Goal: Transaction & Acquisition: Book appointment/travel/reservation

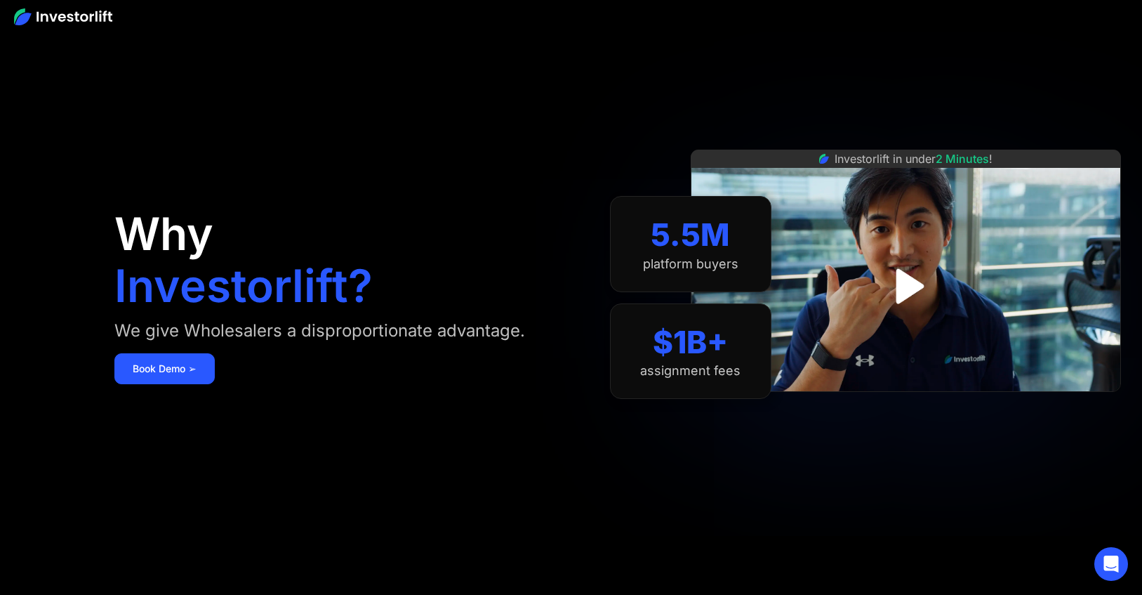
click at [1137, 30] on div at bounding box center [571, 16] width 1142 height 32
click at [91, 8] on img at bounding box center [63, 16] width 98 height 17
click at [190, 372] on link "Book Demo ➢" at bounding box center [164, 368] width 100 height 31
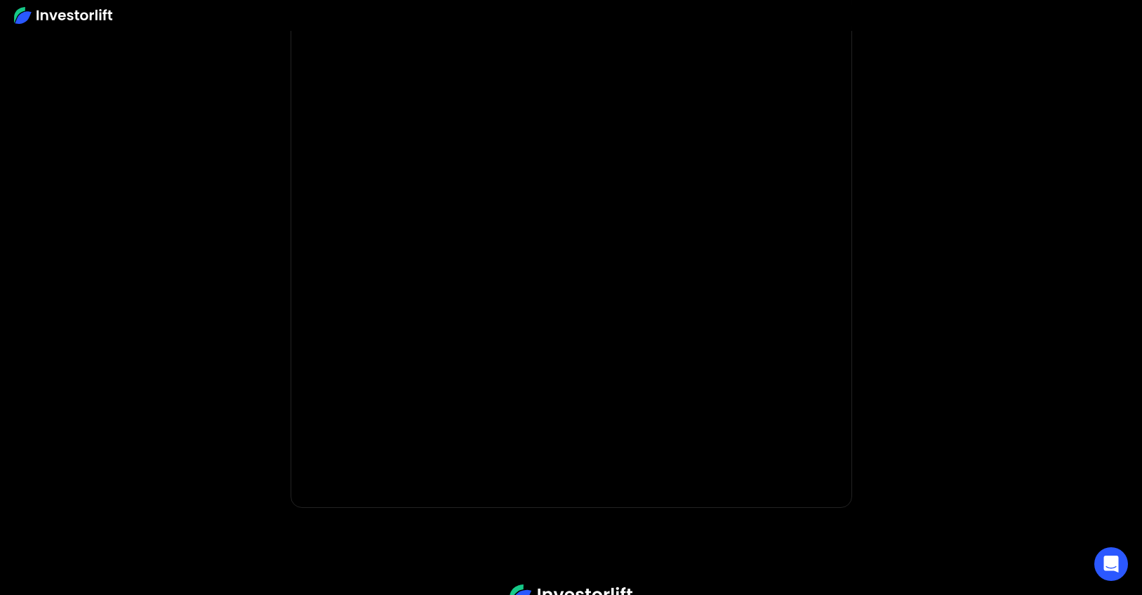
scroll to position [145, 0]
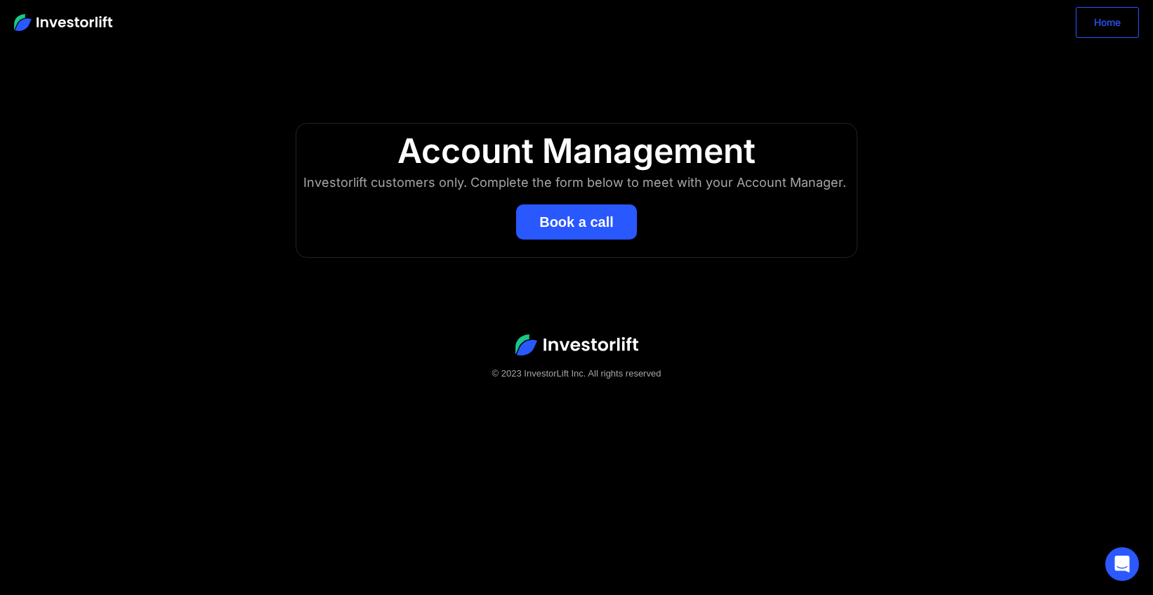
click at [1121, 24] on link "Home" at bounding box center [1107, 22] width 63 height 31
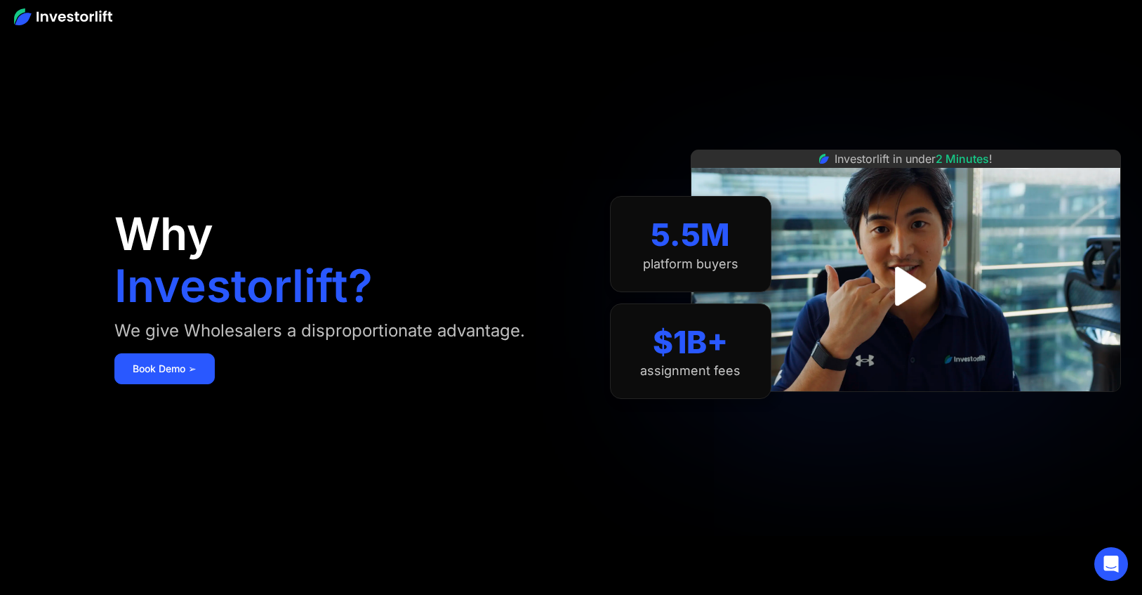
scroll to position [1, 0]
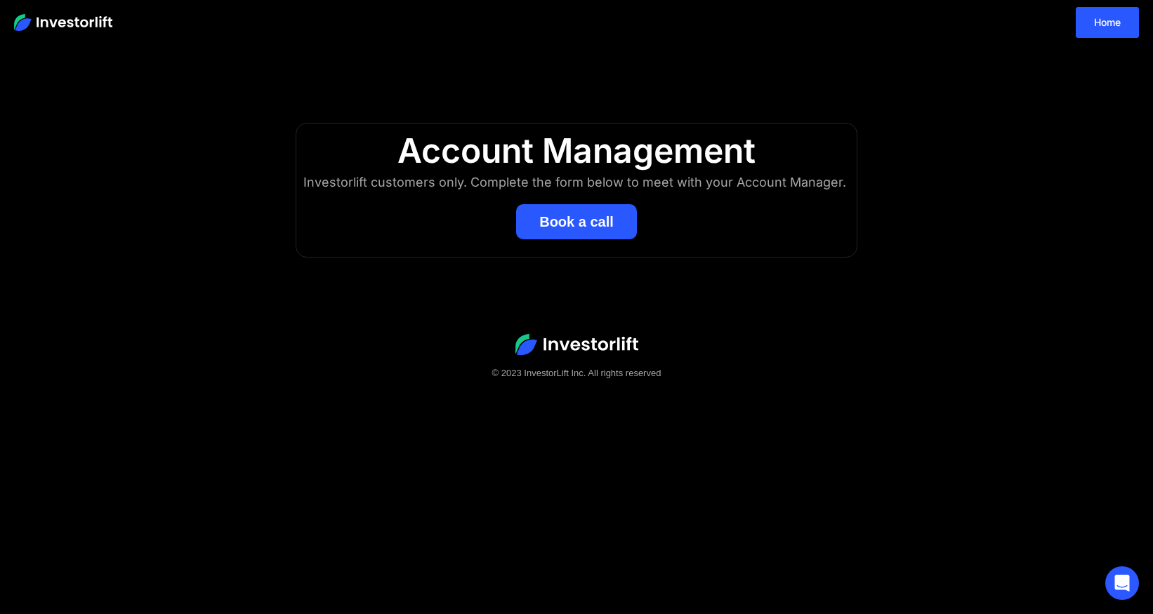
click at [615, 351] on img at bounding box center [576, 344] width 123 height 21
click at [609, 339] on img at bounding box center [576, 344] width 123 height 21
